Goal: Task Accomplishment & Management: Use online tool/utility

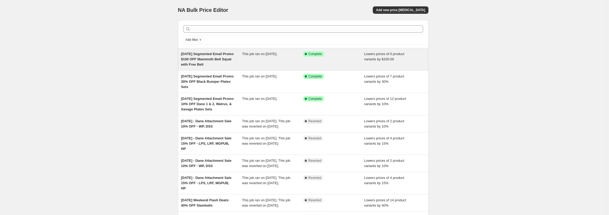
click at [262, 65] on div "This job ran on [DATE]." at bounding box center [272, 59] width 61 height 16
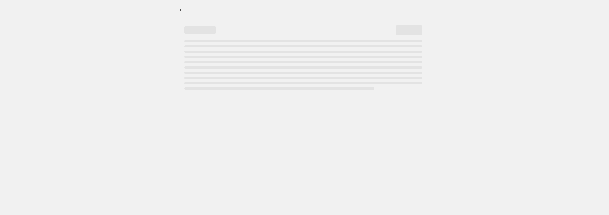
select select "by"
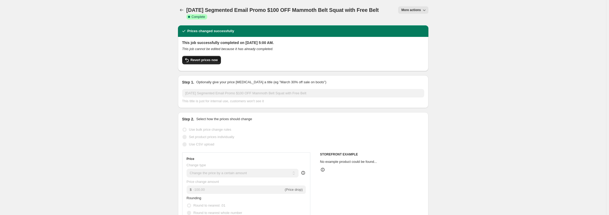
click at [203, 62] on span "Revert prices now" at bounding box center [203, 60] width 27 height 4
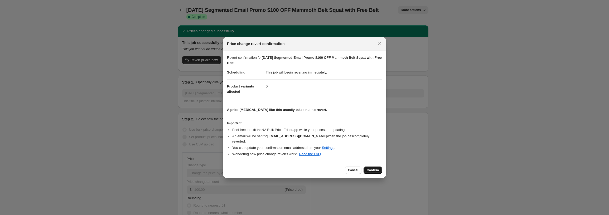
click at [378, 166] on button "Confirm" at bounding box center [372, 169] width 18 height 7
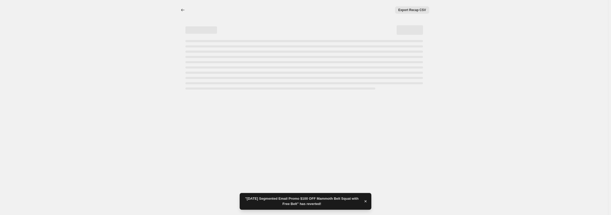
select select "by"
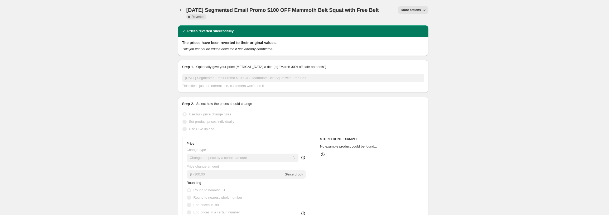
drag, startPoint x: 202, startPoint y: 17, endPoint x: 188, endPoint y: 10, distance: 15.2
click at [188, 10] on h1 "[DATE] Segmented Email Promo $100 OFF Mammoth Belt Squat with Free Belt" at bounding box center [282, 10] width 192 height 6
copy span "[DATE] Segmented Email Promo $100 OFF Mammoth Belt Squat with Free Belt"
click at [183, 10] on icon "Price change jobs" at bounding box center [181, 9] width 5 height 5
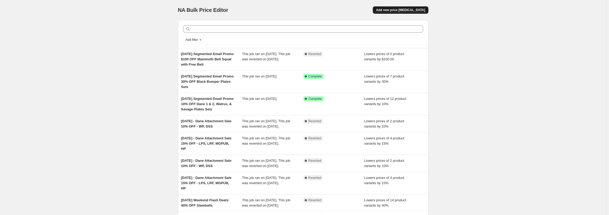
click at [397, 8] on span "Add new price [MEDICAL_DATA]" at bounding box center [400, 10] width 49 height 4
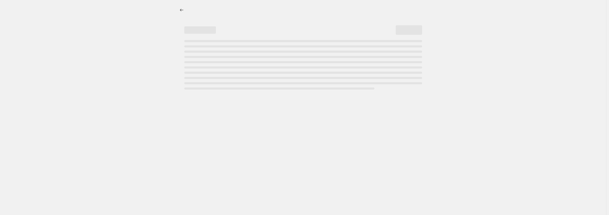
select select "percentage"
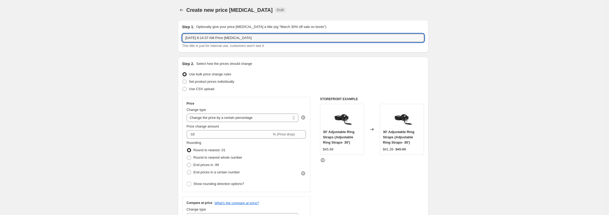
drag, startPoint x: 291, startPoint y: 38, endPoint x: 48, endPoint y: 35, distance: 242.7
paste input "ust 13, 2025 Segmented Email Promo $100 OFF Mammoth Belt Squat with Free Belt"
type input "[DATE] Segmented Email Promo $100 OFF Mammoth Belt Squat with Free Belt"
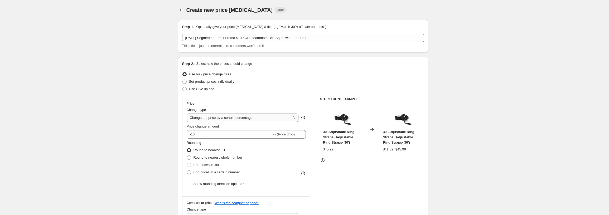
click at [244, 118] on select "Change the price to a certain amount Change the price by a certain amount Chang…" at bounding box center [243, 118] width 112 height 8
select select "by"
click at [188, 114] on select "Change the price to a certain amount Change the price by a certain amount Chang…" at bounding box center [243, 118] width 112 height 8
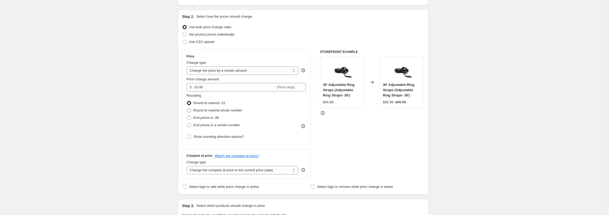
scroll to position [53, 0]
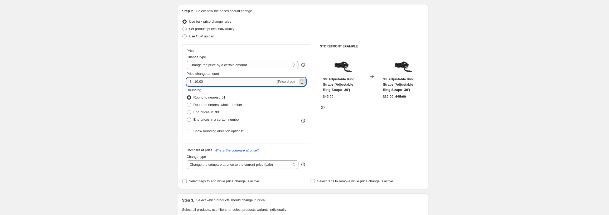
click at [219, 82] on input "-10.00" at bounding box center [234, 81] width 82 height 8
type input "-100.00"
click at [490, 99] on div "Create new price [MEDICAL_DATA]. This page is ready Create new price [MEDICAL_D…" at bounding box center [303, 214] width 606 height 535
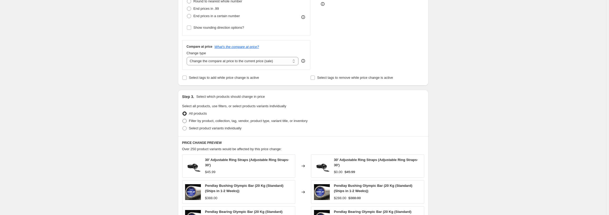
scroll to position [158, 0]
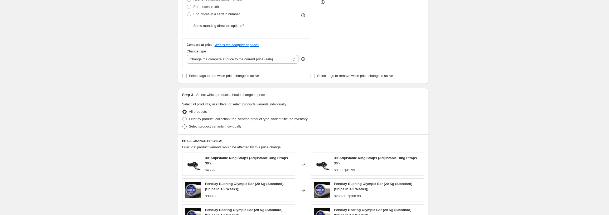
click at [217, 127] on span "Select product variants individually" at bounding box center [215, 126] width 52 height 4
click at [183, 125] on input "Select product variants individually" at bounding box center [182, 124] width 0 height 0
radio input "true"
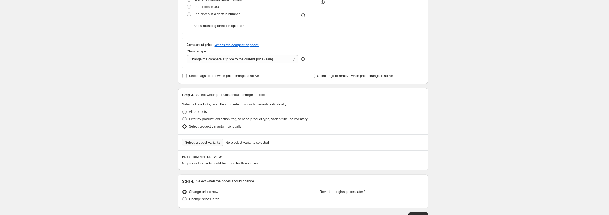
click at [209, 144] on span "Select product variants" at bounding box center [202, 142] width 35 height 4
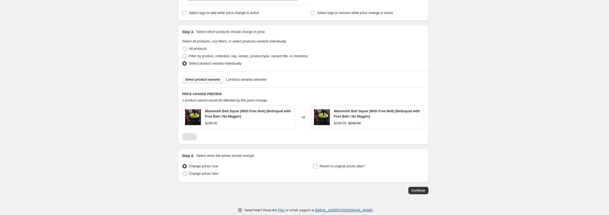
scroll to position [233, 0]
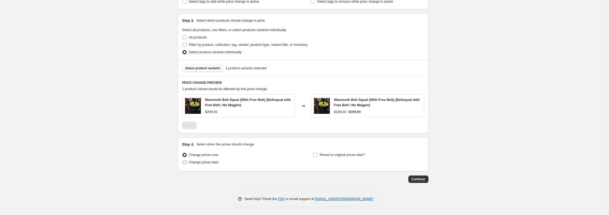
click at [204, 163] on span "Change prices later" at bounding box center [204, 162] width 30 height 4
click at [183, 160] on input "Change prices later" at bounding box center [182, 160] width 0 height 0
radio input "true"
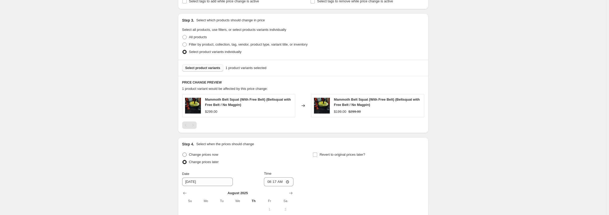
click at [207, 156] on span "Change prices now" at bounding box center [203, 155] width 29 height 4
click at [183, 153] on input "Change prices now" at bounding box center [182, 153] width 0 height 0
radio input "true"
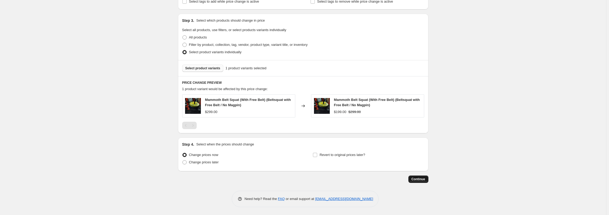
click at [420, 179] on span "Continue" at bounding box center [418, 179] width 14 height 4
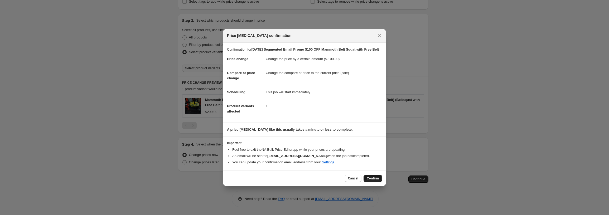
click at [370, 180] on span "Confirm" at bounding box center [372, 178] width 12 height 4
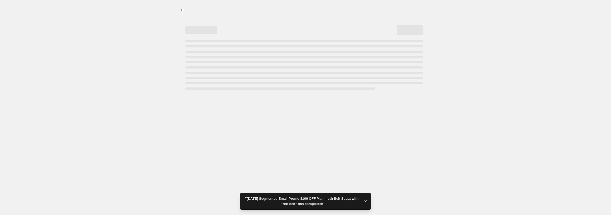
select select "by"
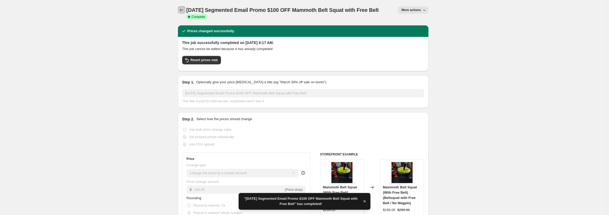
click at [183, 12] on icon "Price change jobs" at bounding box center [181, 9] width 5 height 5
